Goal: Book appointment/travel/reservation

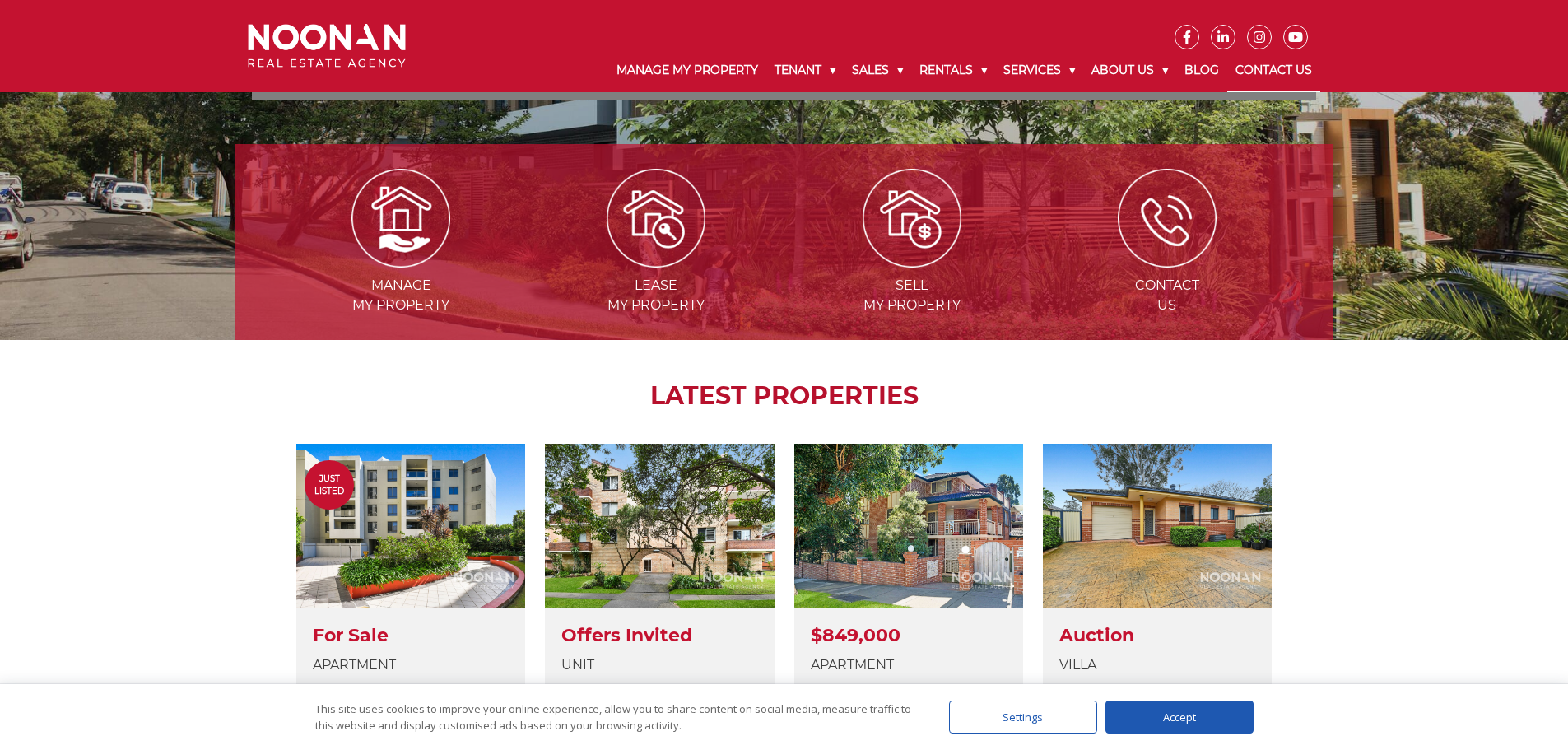
scroll to position [164, 0]
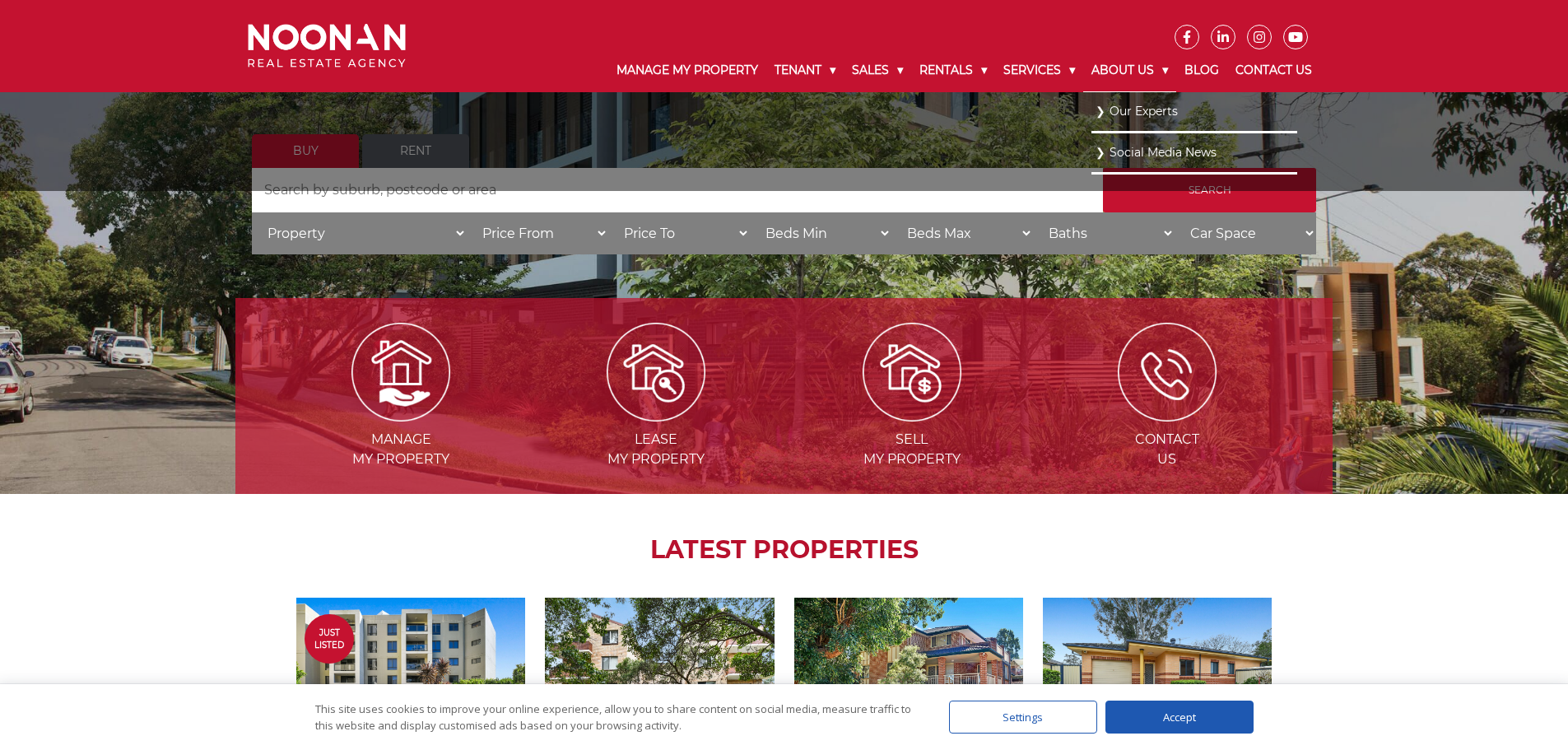
click at [1117, 73] on link "About Us" at bounding box center [1129, 71] width 93 height 43
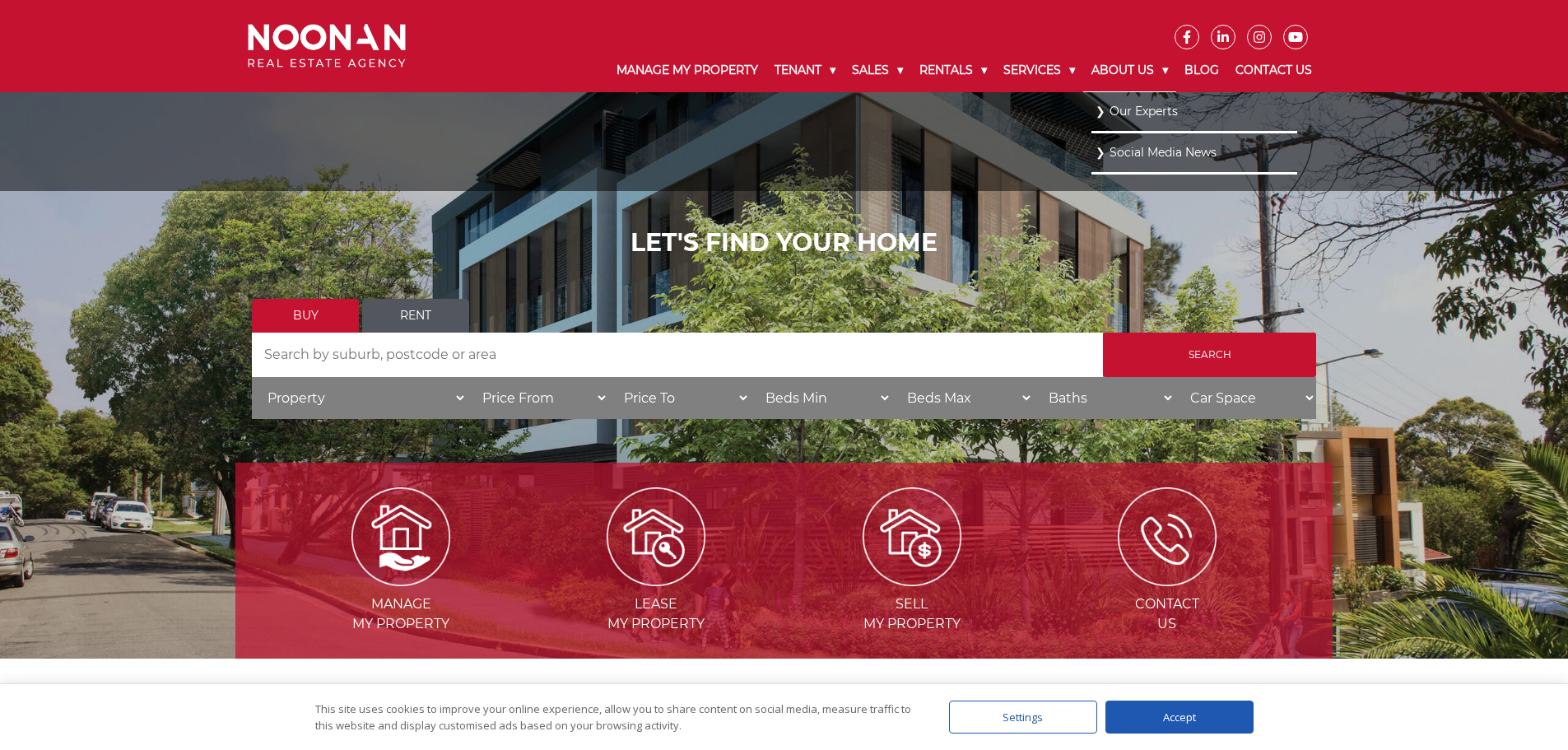
click at [1155, 71] on link "About Us" at bounding box center [1129, 71] width 93 height 43
click at [1159, 102] on link "Our Experts" at bounding box center [1195, 110] width 198 height 22
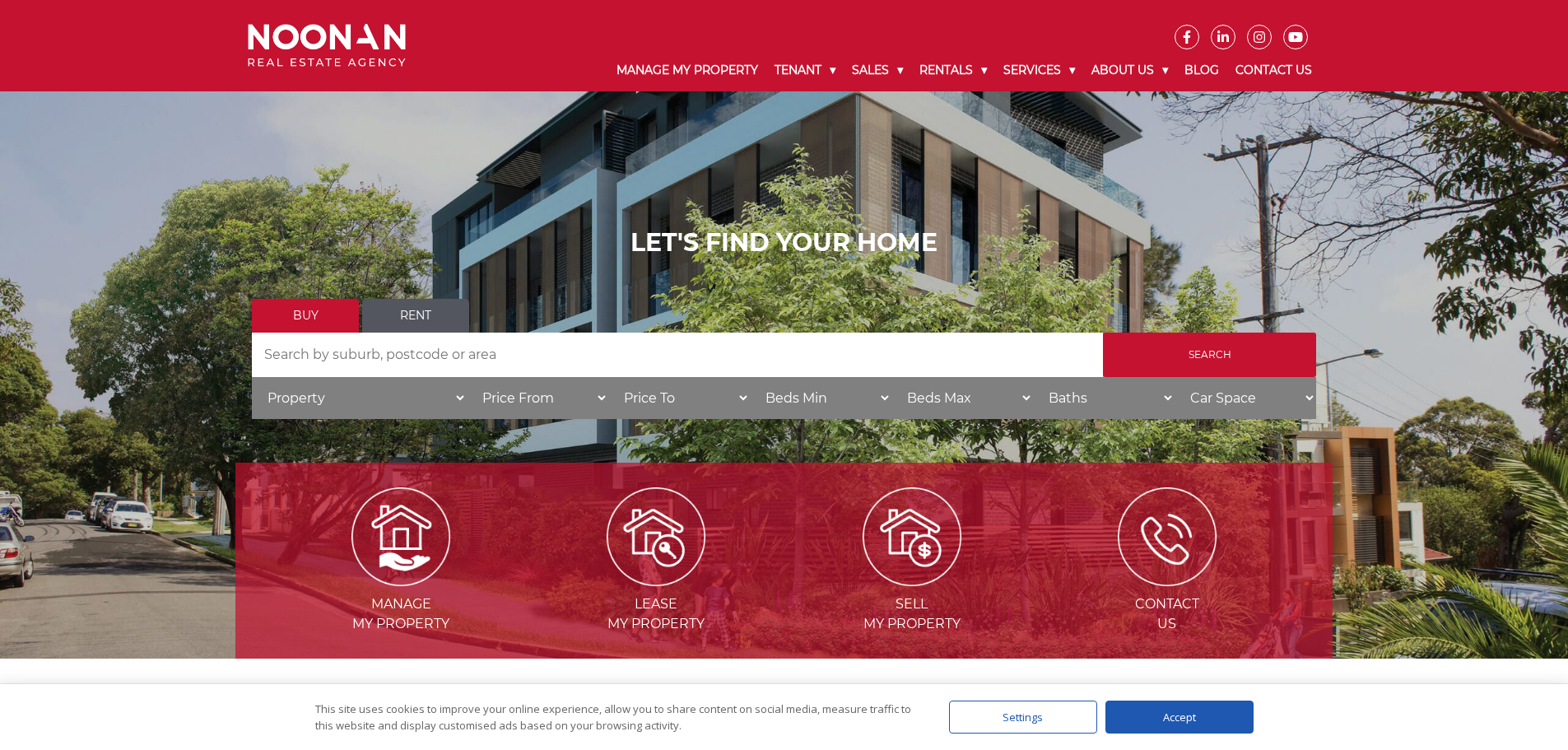
click at [428, 316] on link "Rent" at bounding box center [415, 316] width 107 height 34
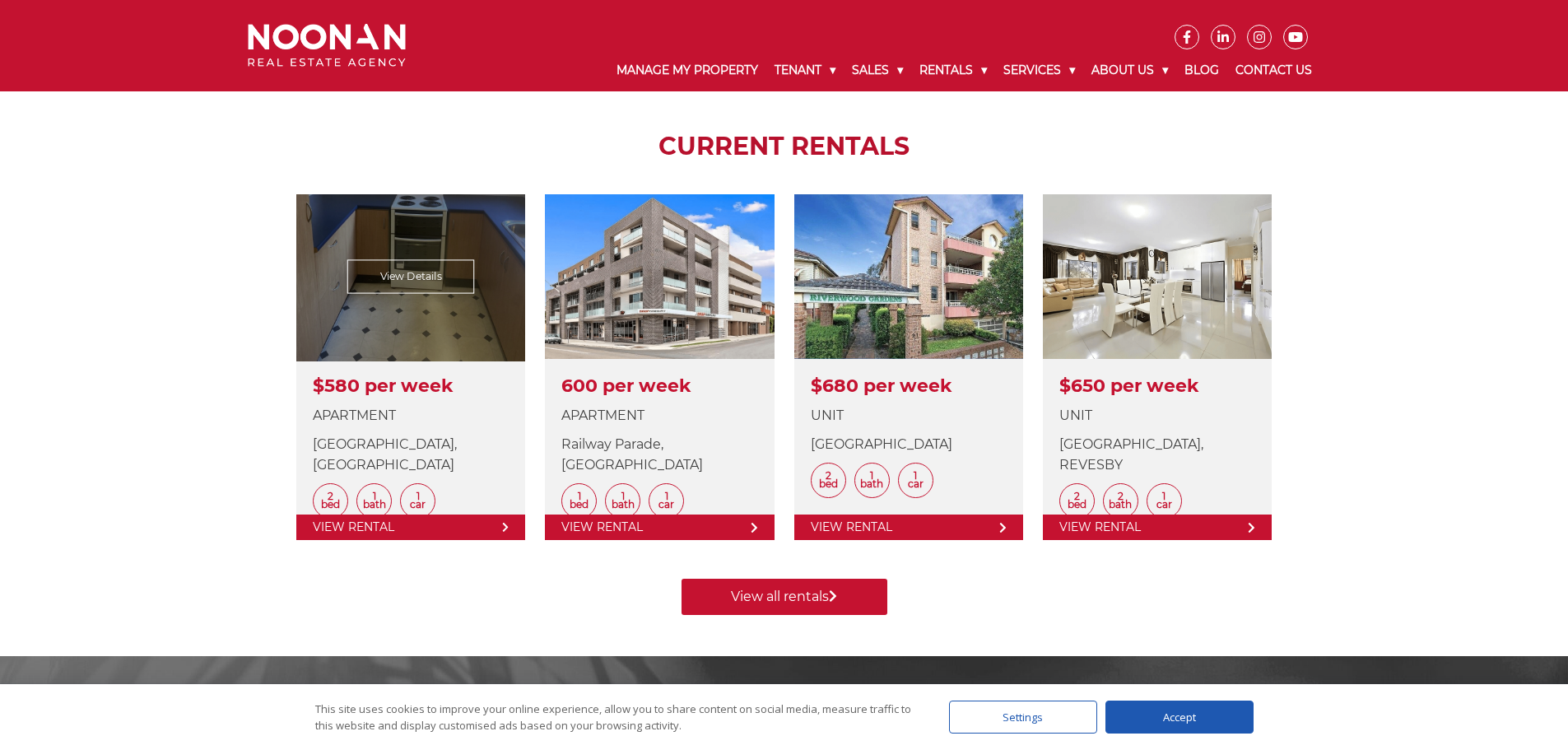
scroll to position [576, 0]
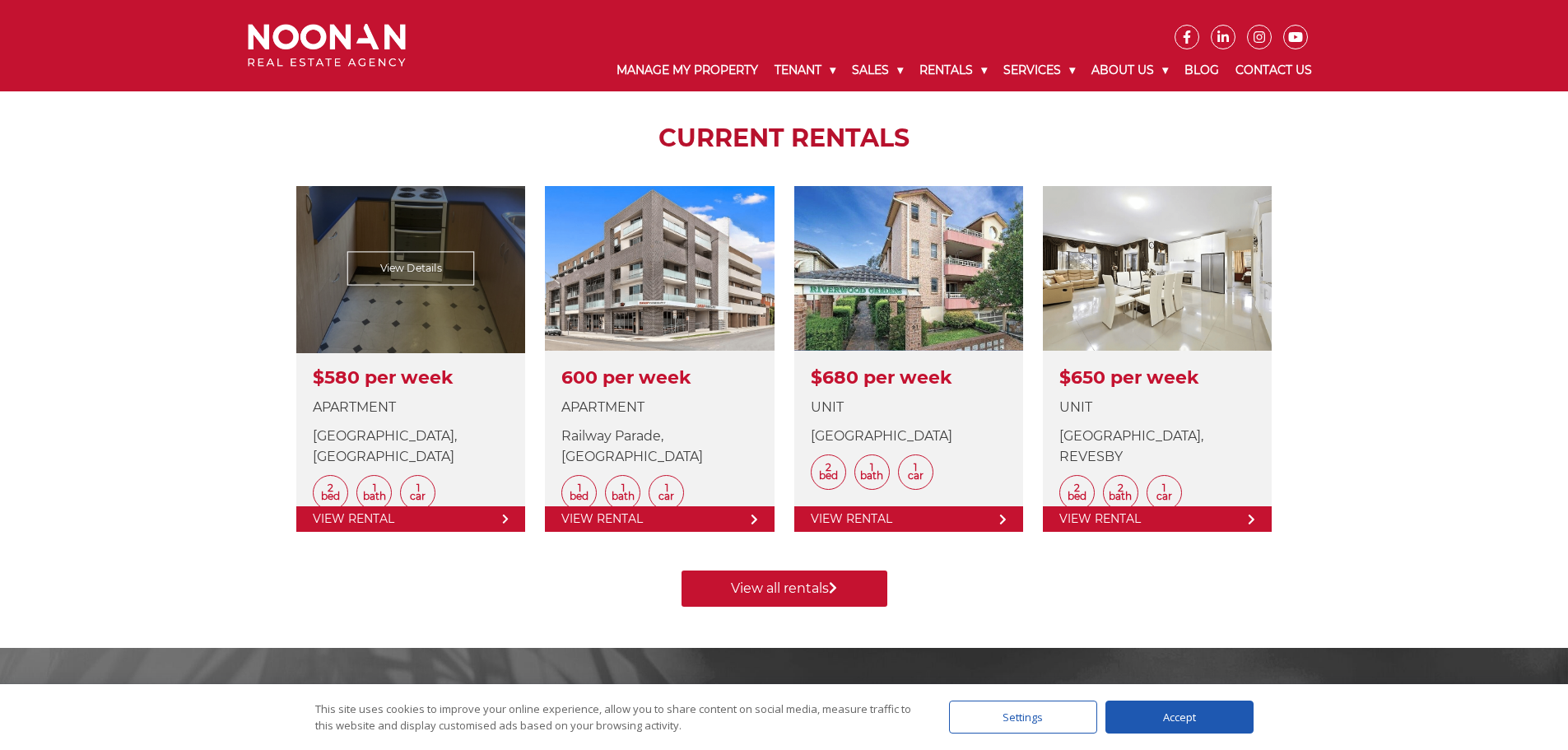
click at [396, 517] on link at bounding box center [411, 359] width 229 height 346
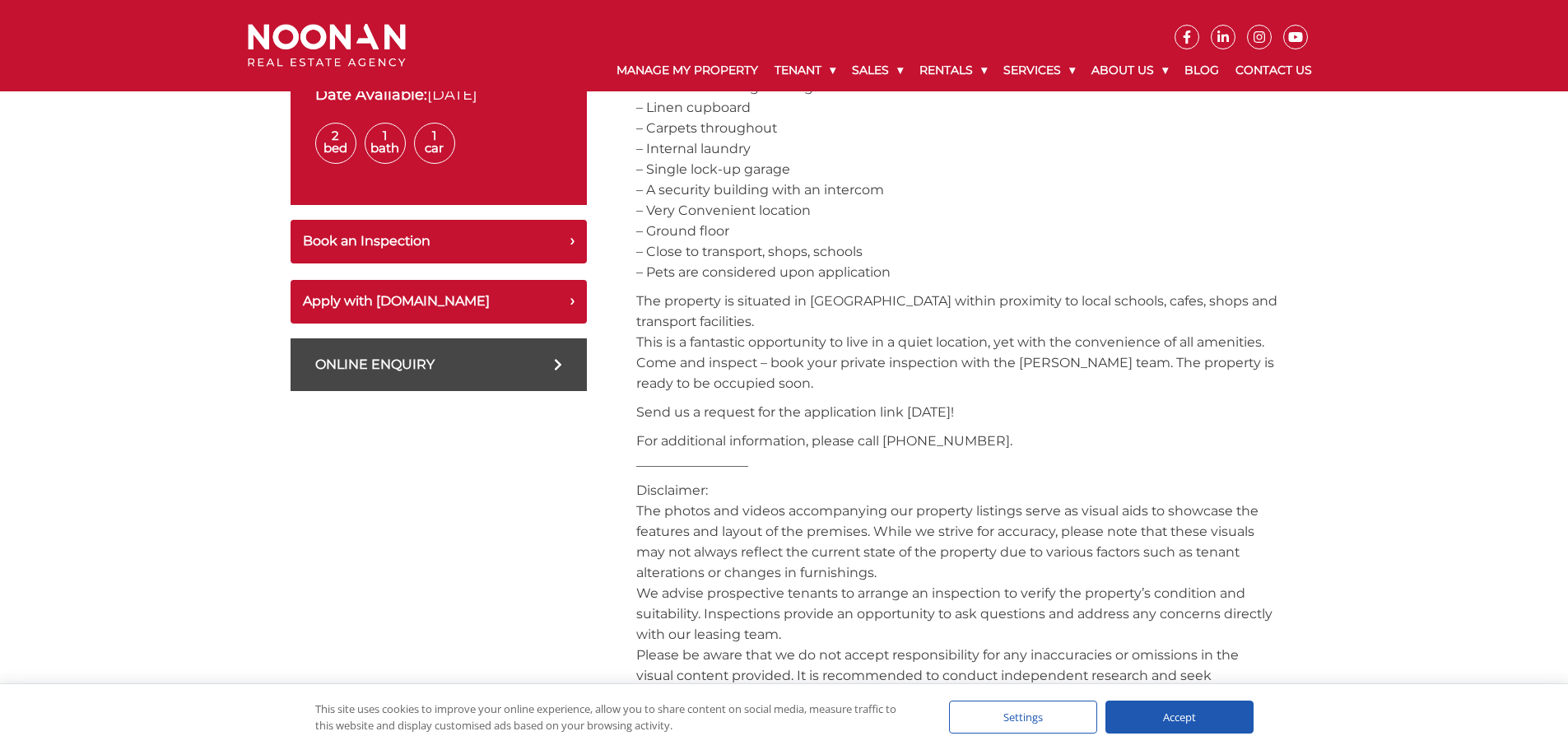
scroll to position [658, 0]
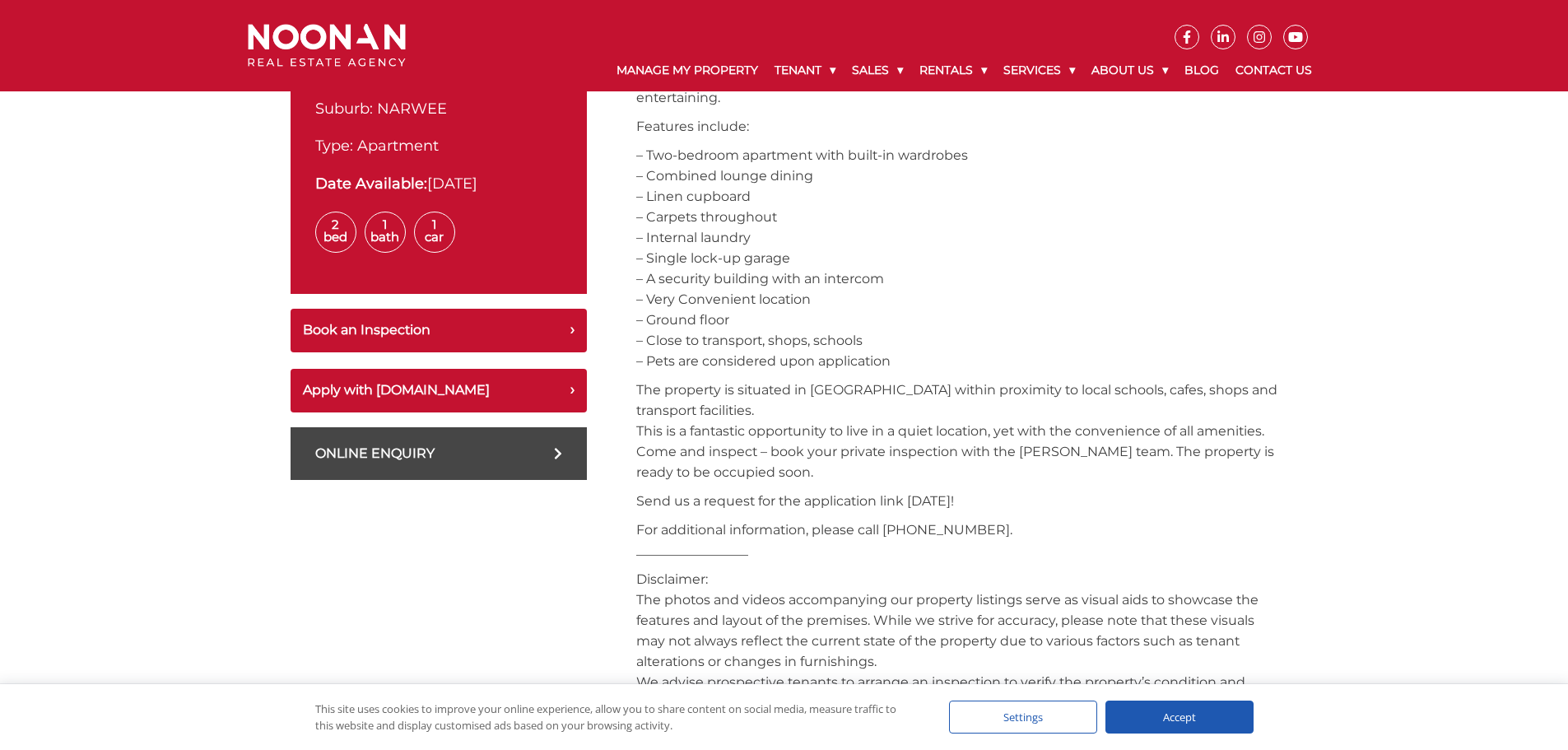
click at [455, 455] on link "Online Enquiry" at bounding box center [438, 454] width 296 height 52
type textarea "I have a question about [STREET_ADDRESS]"
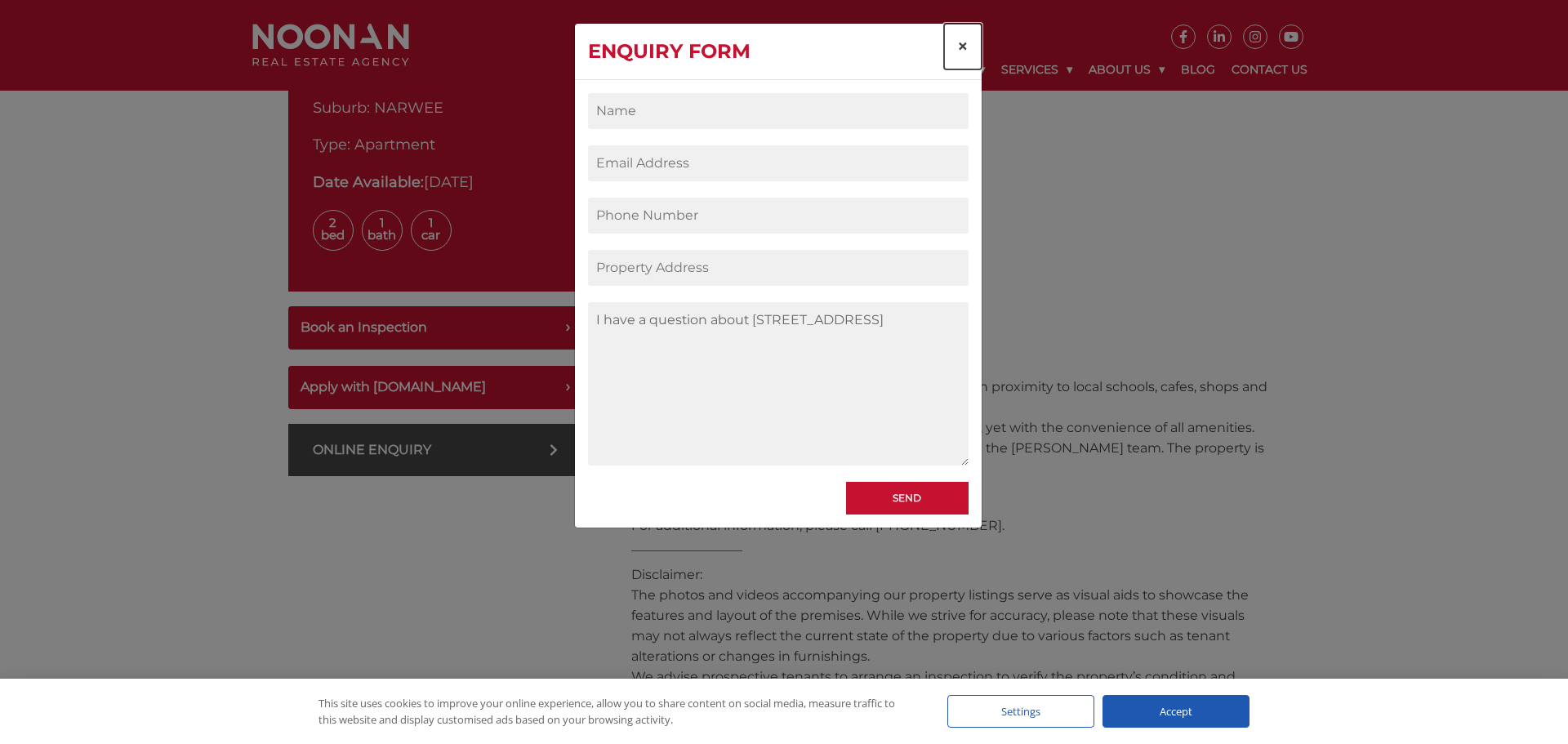
click at [962, 47] on span "×" at bounding box center [963, 46] width 11 height 23
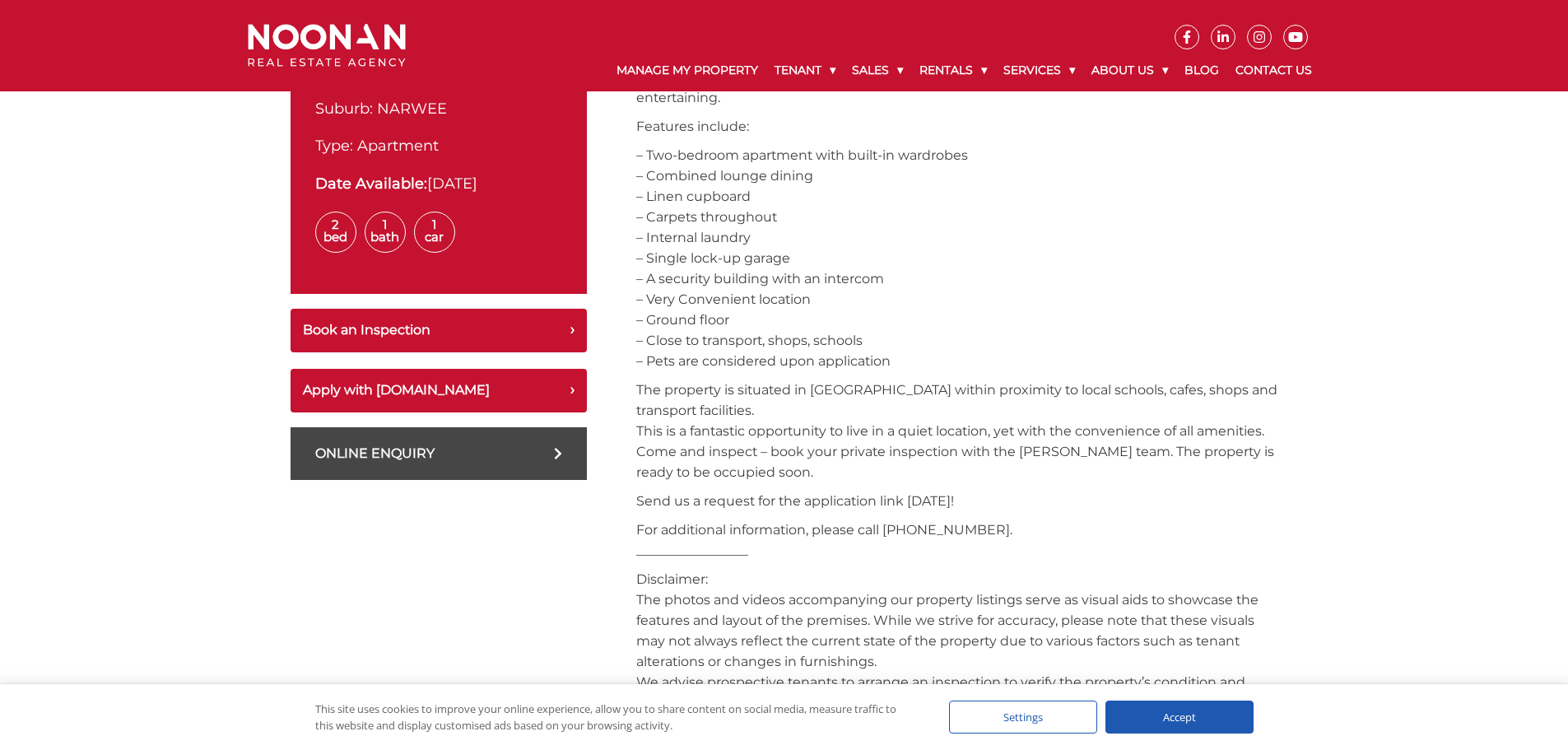
scroll to position [576, 0]
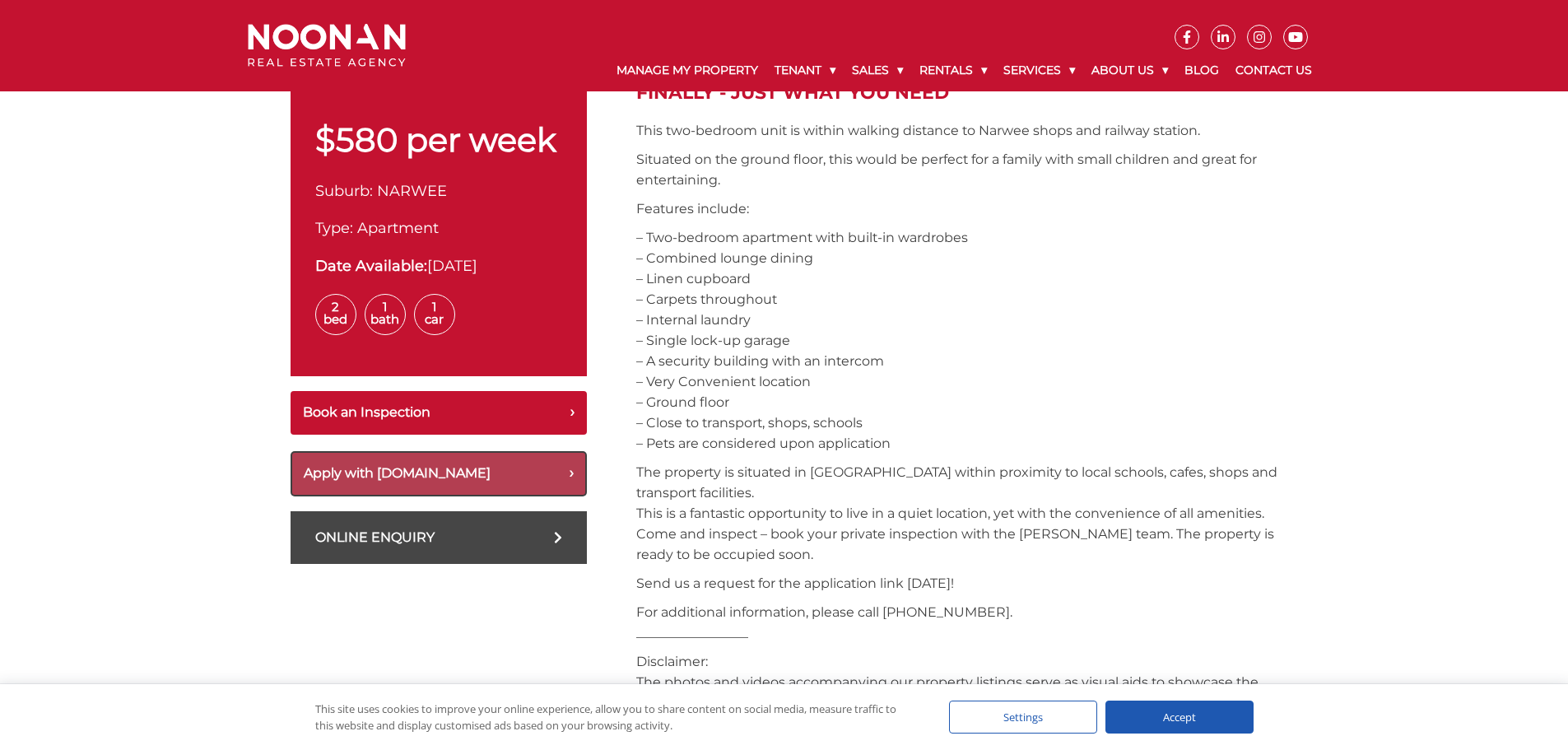
click at [479, 458] on button "Apply with [DOMAIN_NAME]" at bounding box center [438, 474] width 296 height 45
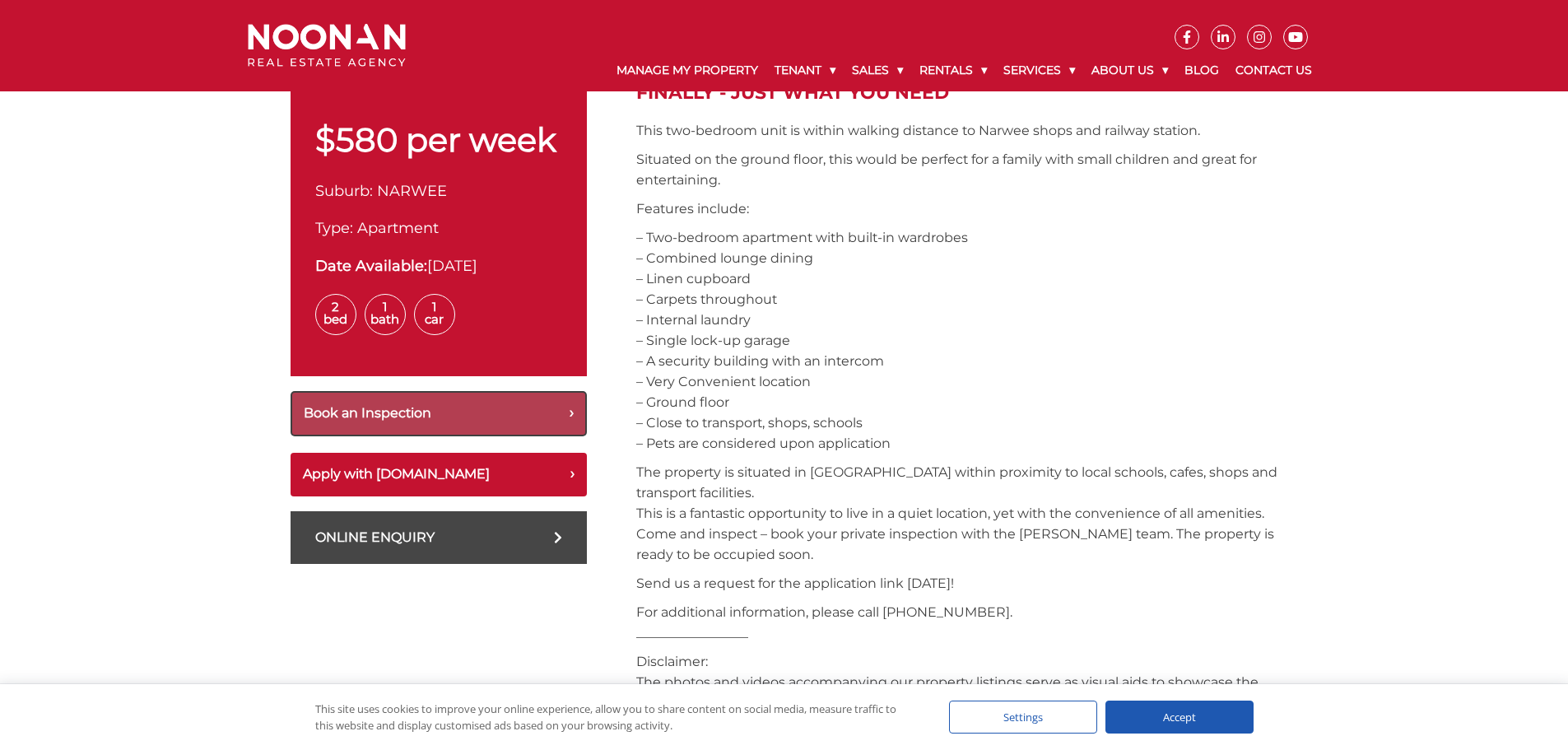
click at [517, 404] on button "Book an Inspection" at bounding box center [438, 413] width 296 height 45
